Goal: Information Seeking & Learning: Learn about a topic

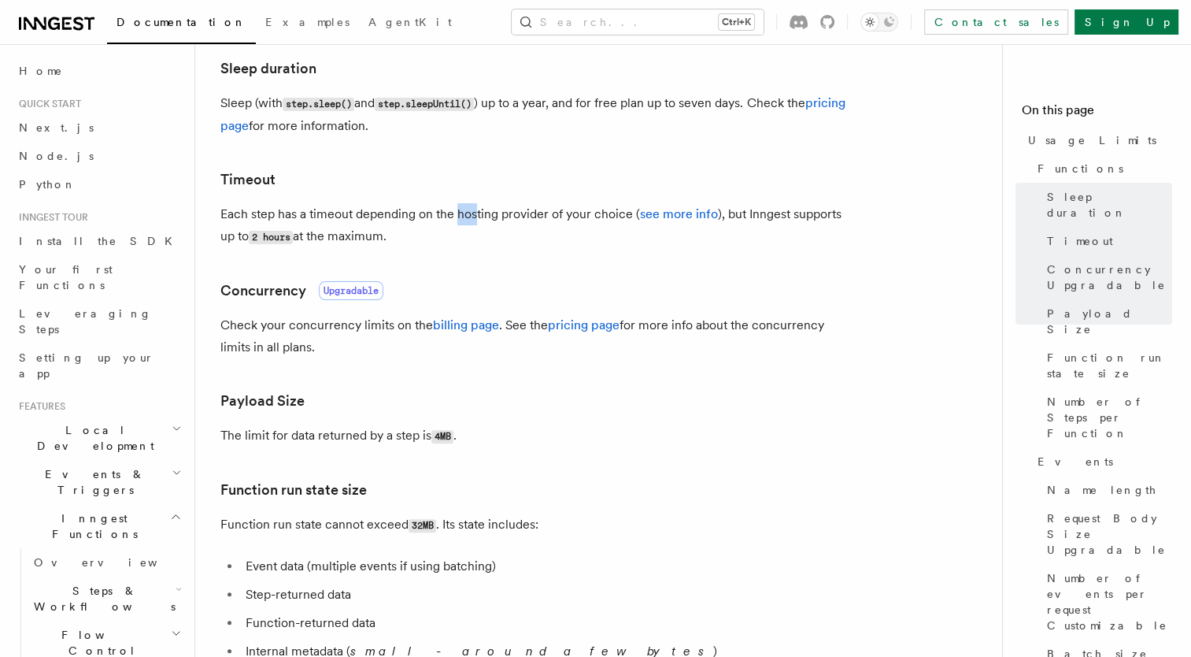
drag, startPoint x: 0, startPoint y: 0, endPoint x: 478, endPoint y: 210, distance: 522.1
click at [478, 210] on p "Each step has a timeout depending on the hosting provider of your choice ( see …" at bounding box center [535, 225] width 630 height 45
click at [507, 222] on p "Each step has a timeout depending on the hosting provider of your choice ( see …" at bounding box center [535, 225] width 630 height 45
click at [668, 211] on link "see more info" at bounding box center [679, 213] width 78 height 15
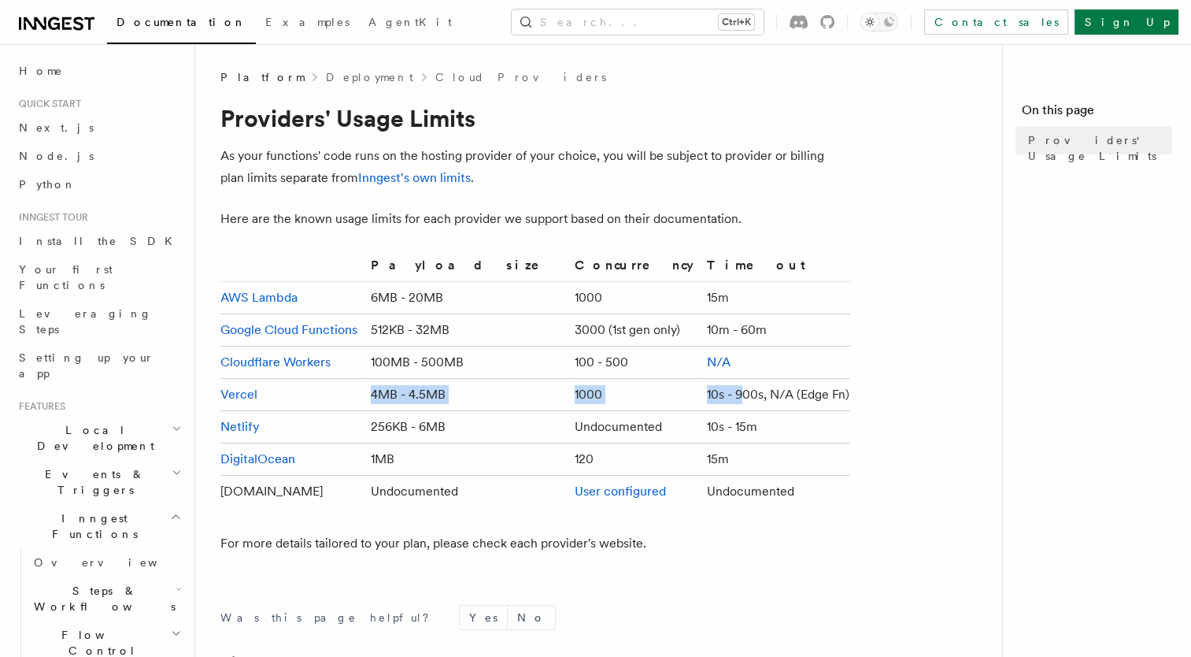
drag, startPoint x: 390, startPoint y: 399, endPoint x: 714, endPoint y: 402, distance: 324.4
click at [714, 402] on tr "Vercel 4MB - 4.5MB 1000 10s - 900s, N/A (Edge Fn)" at bounding box center [535, 395] width 630 height 32
click at [714, 402] on td "10s - 900s, N/A (Edge Fn)" at bounding box center [776, 395] width 150 height 32
